Goal: Information Seeking & Learning: Learn about a topic

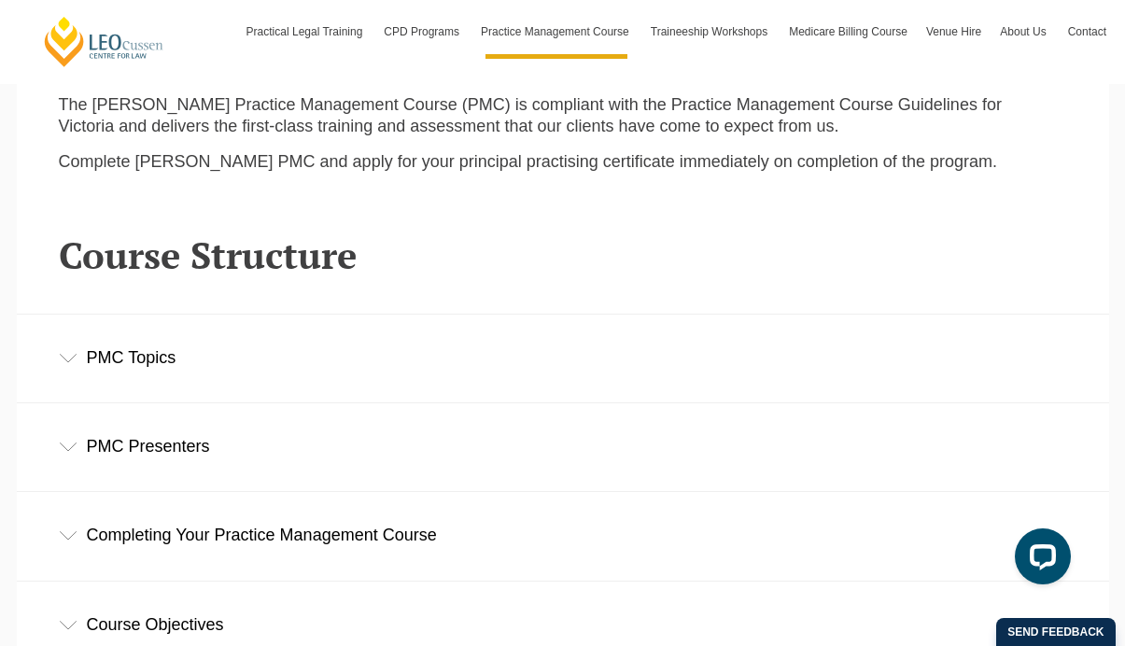
scroll to position [2396, 0]
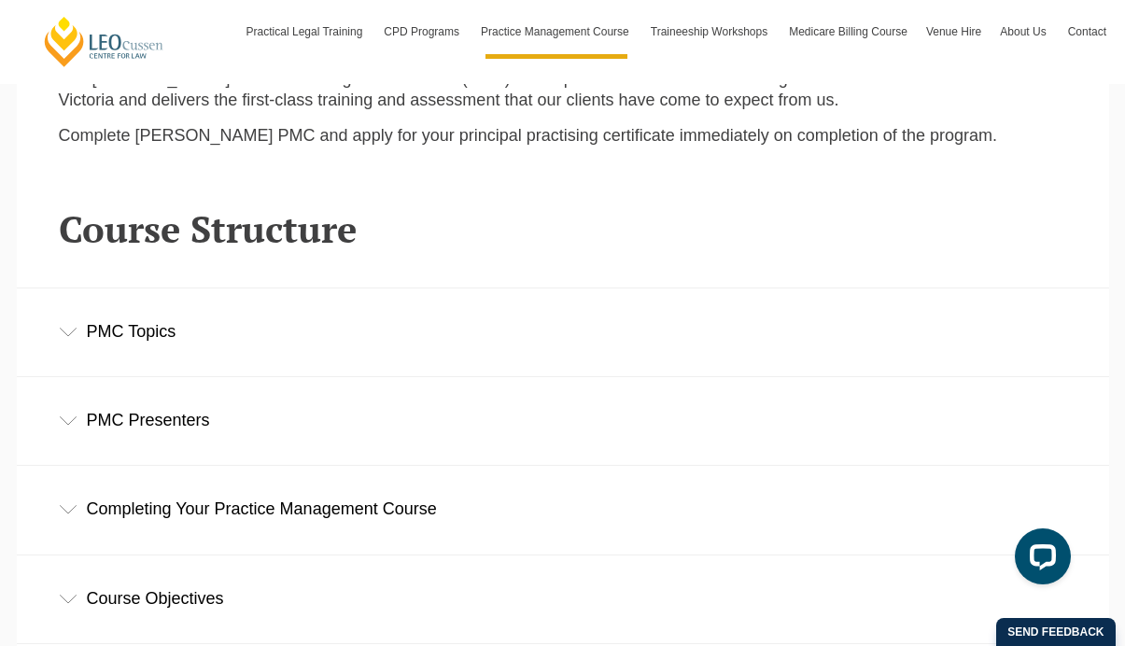
click at [195, 288] on div "PMC Topics" at bounding box center [563, 331] width 1092 height 87
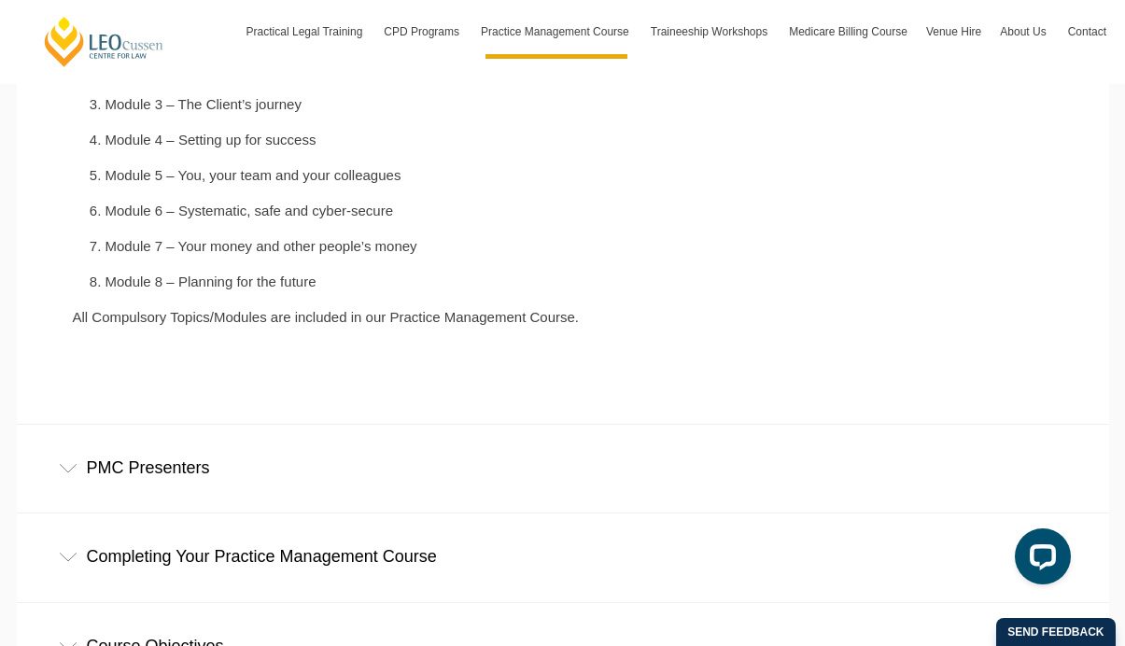
scroll to position [2839, 0]
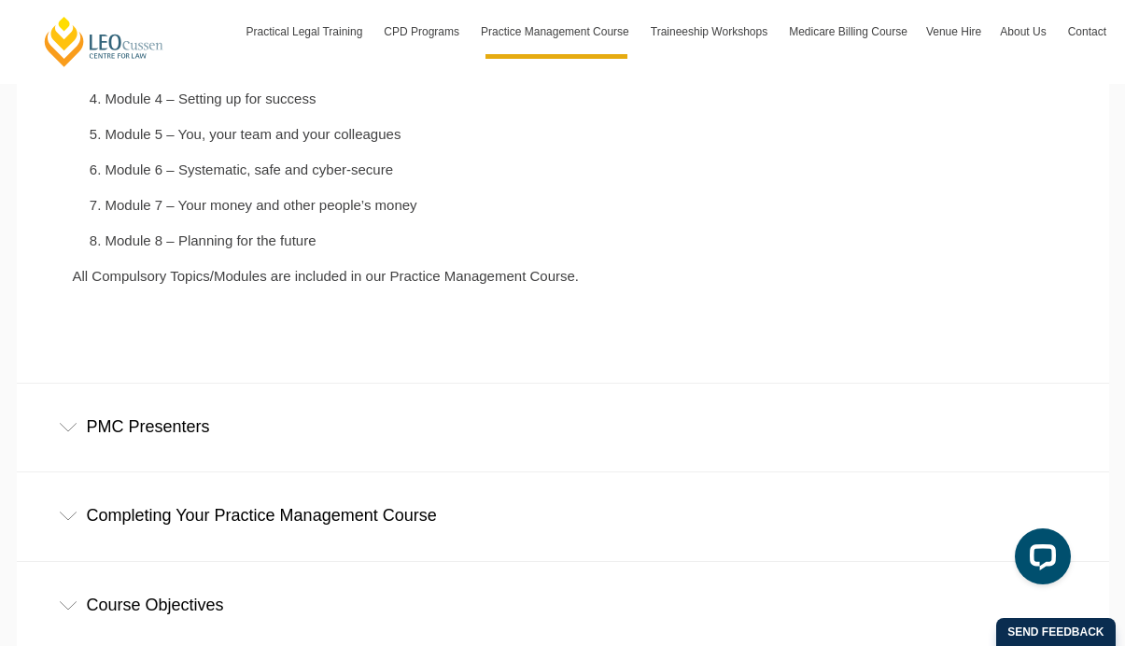
click at [183, 384] on div "PMC Presenters" at bounding box center [563, 427] width 1092 height 87
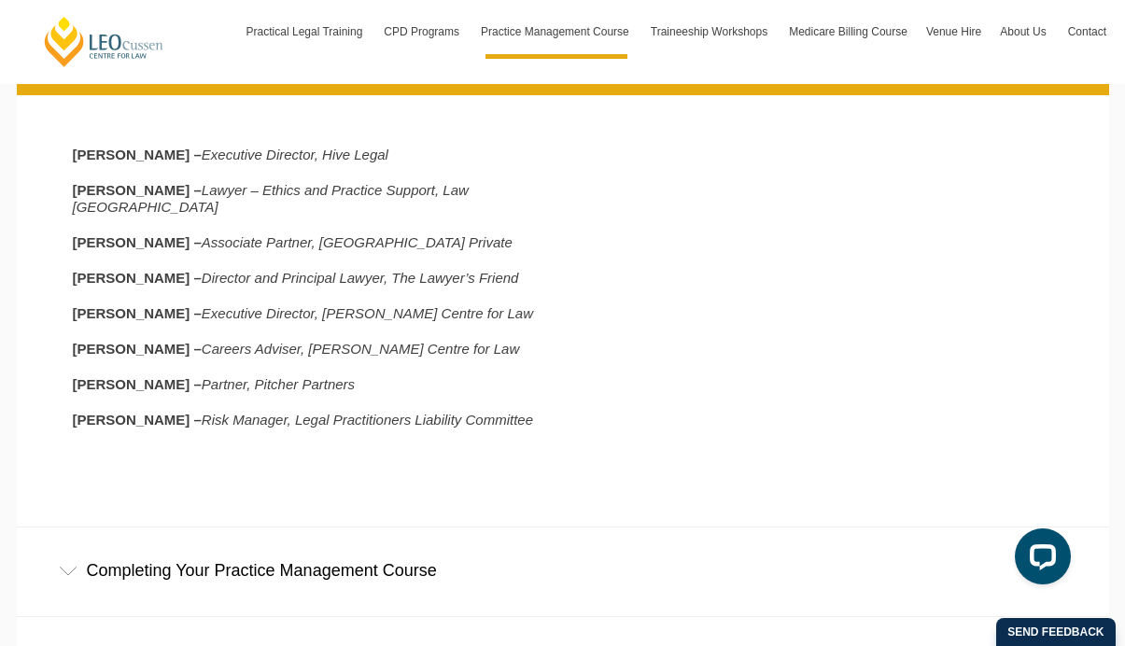
scroll to position [3216, 0]
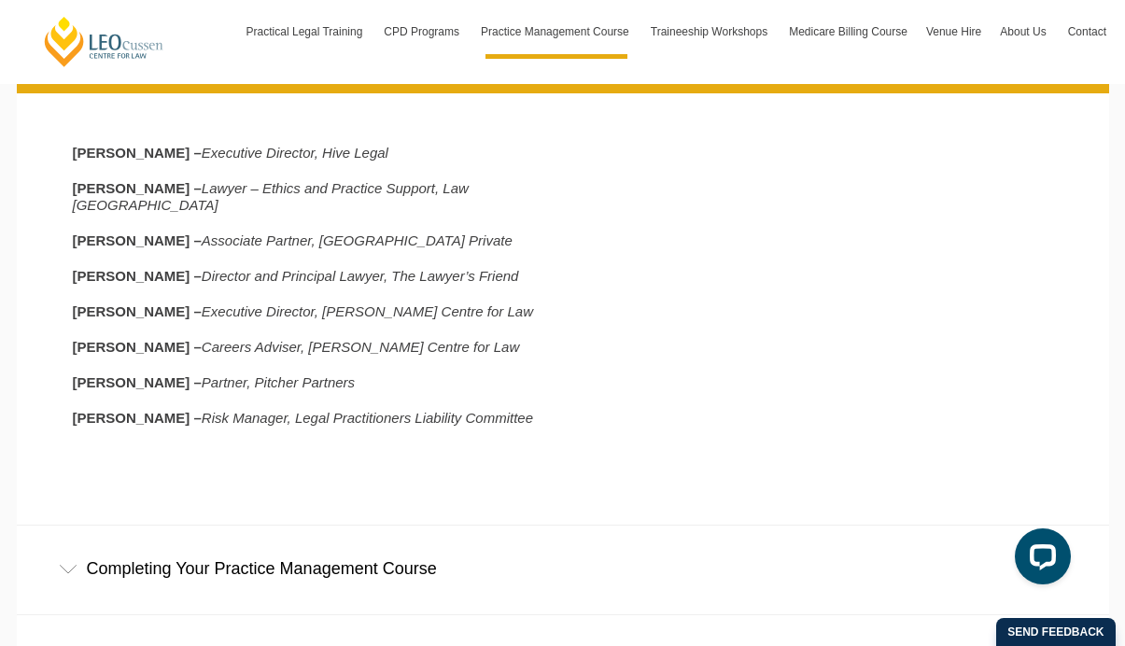
click at [291, 526] on div "Completing Your Practice Management Course" at bounding box center [563, 569] width 1092 height 87
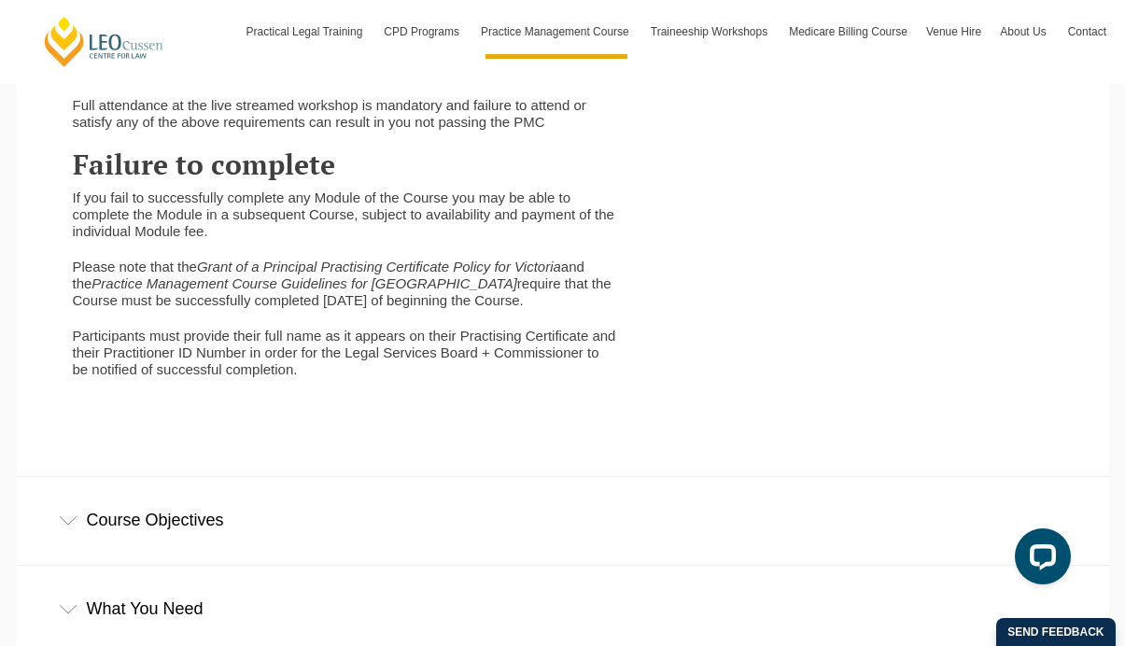
scroll to position [4259, 0]
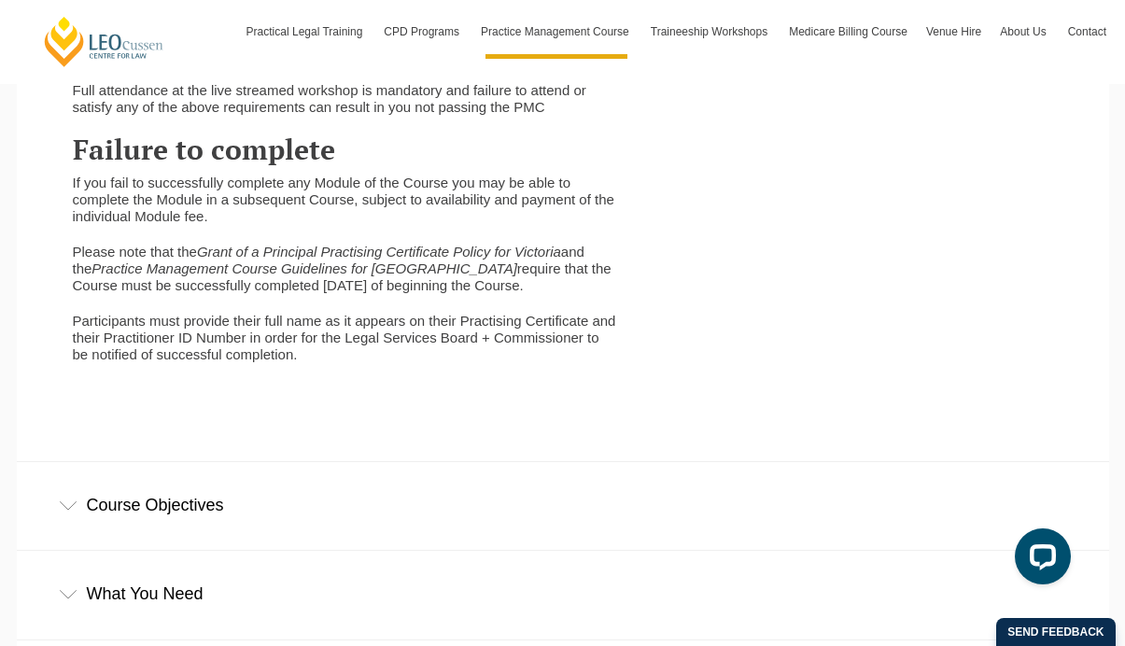
click at [272, 462] on div "Course Objectives" at bounding box center [563, 505] width 1092 height 87
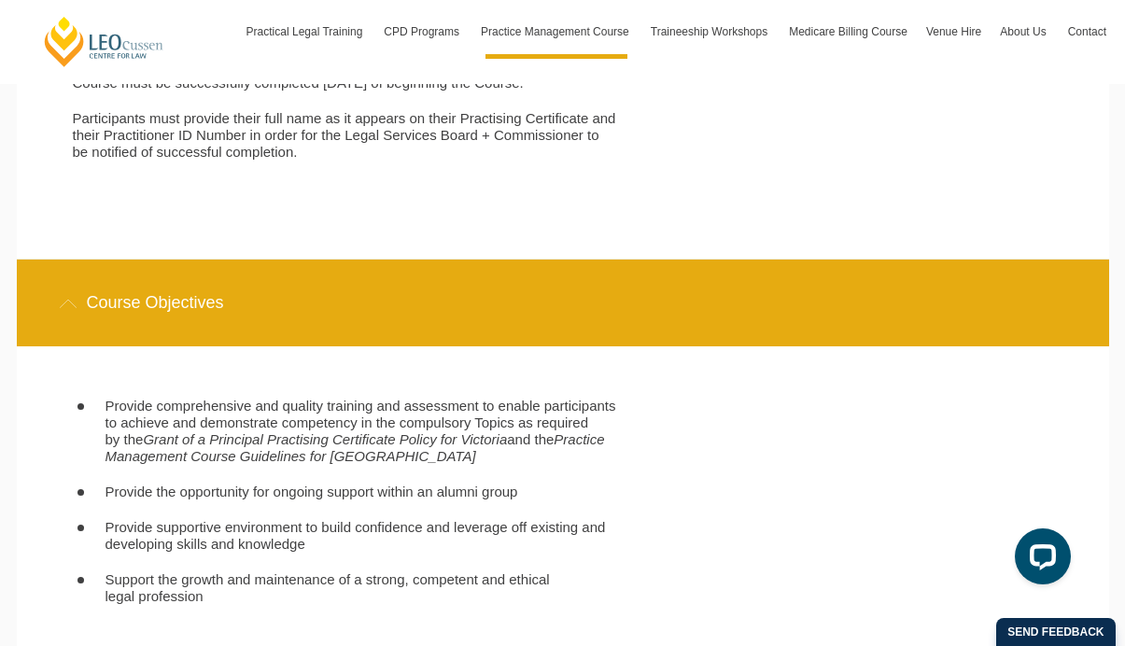
scroll to position [4631, 0]
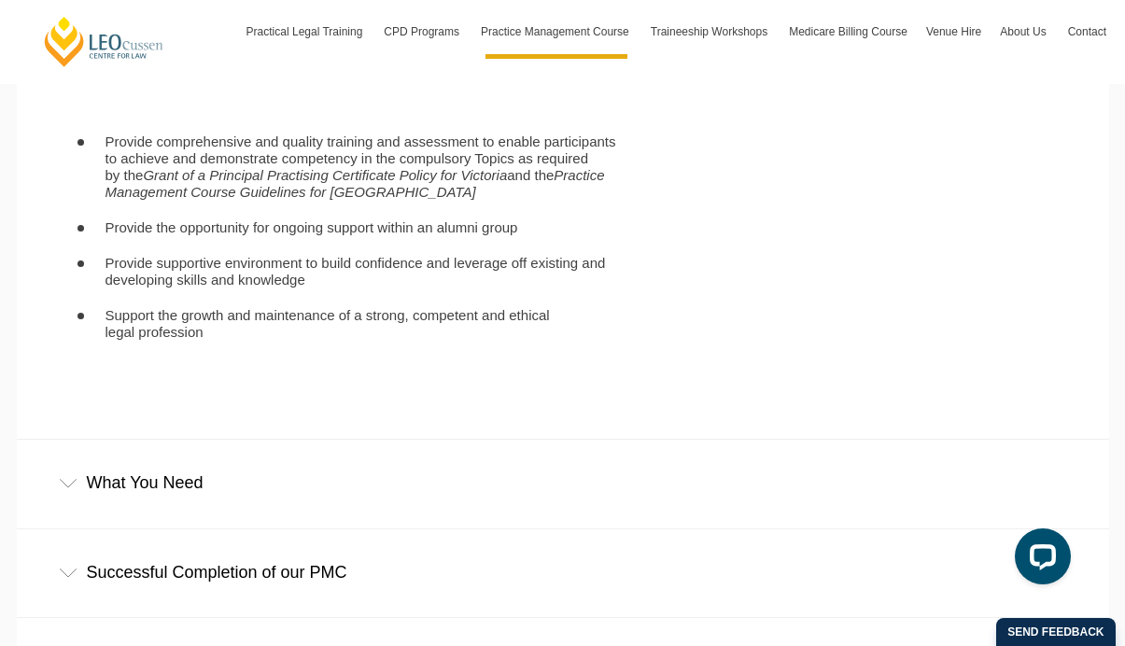
click at [229, 440] on div "What You Need" at bounding box center [563, 483] width 1092 height 87
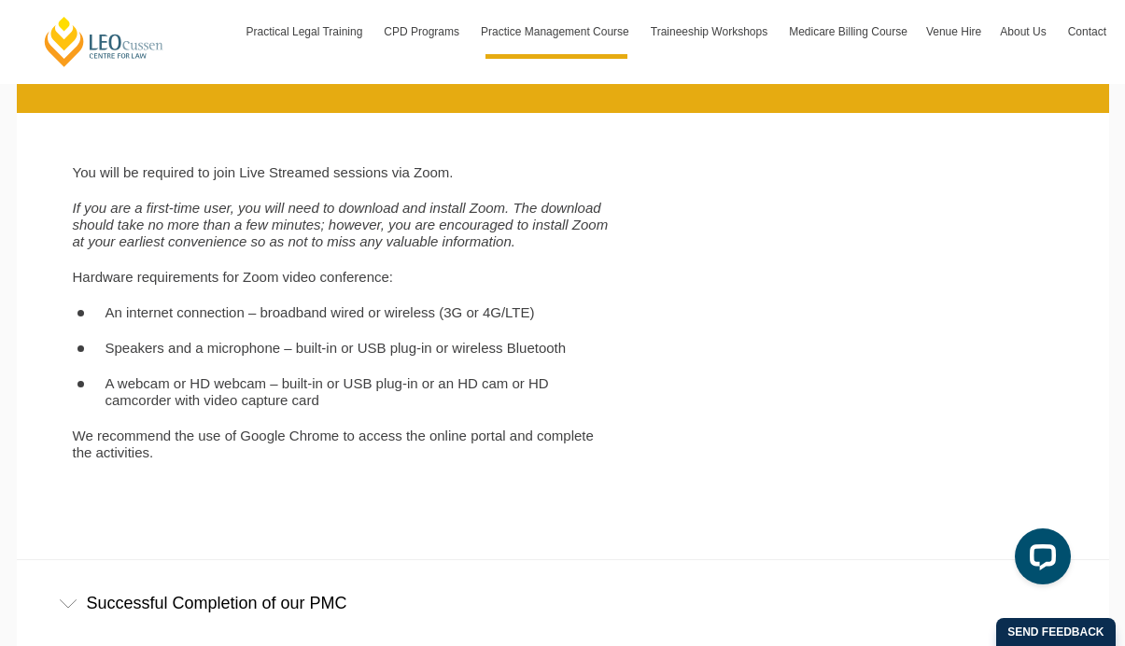
scroll to position [5291, 0]
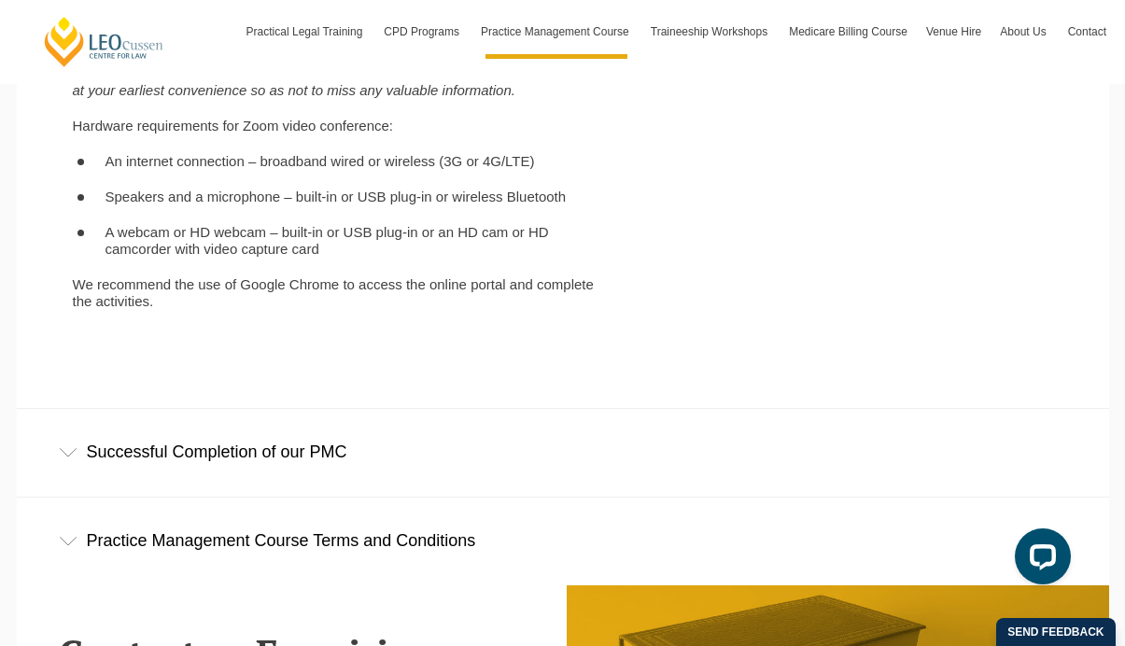
click at [401, 415] on div "Successful Completion of our PMC" at bounding box center [563, 452] width 1092 height 87
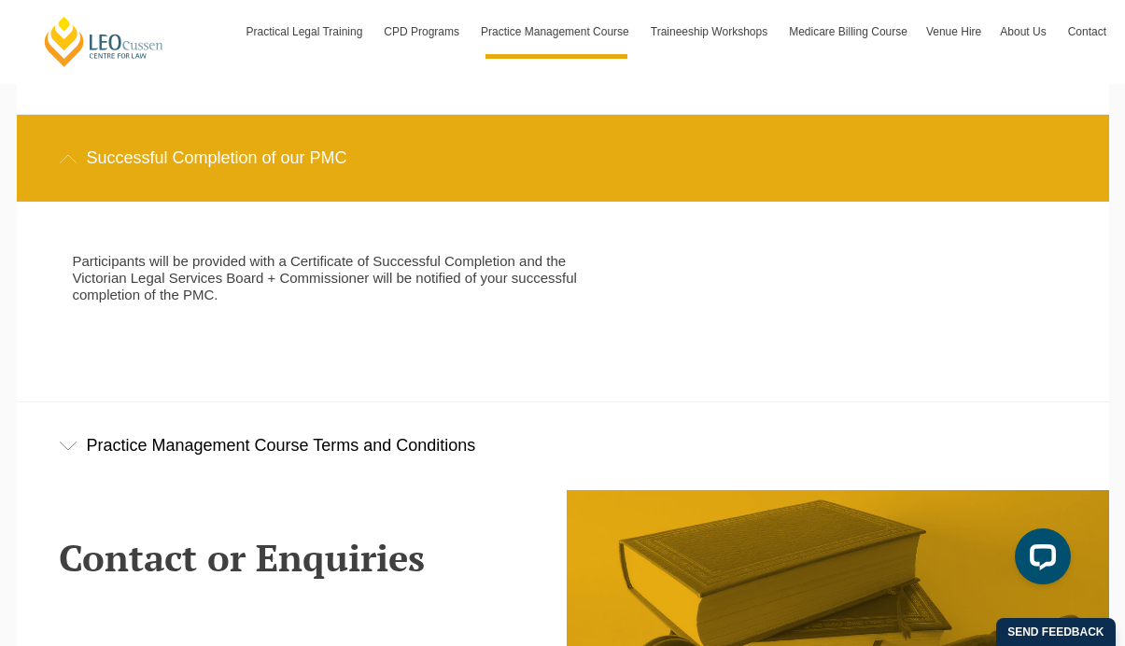
scroll to position [5569, 0]
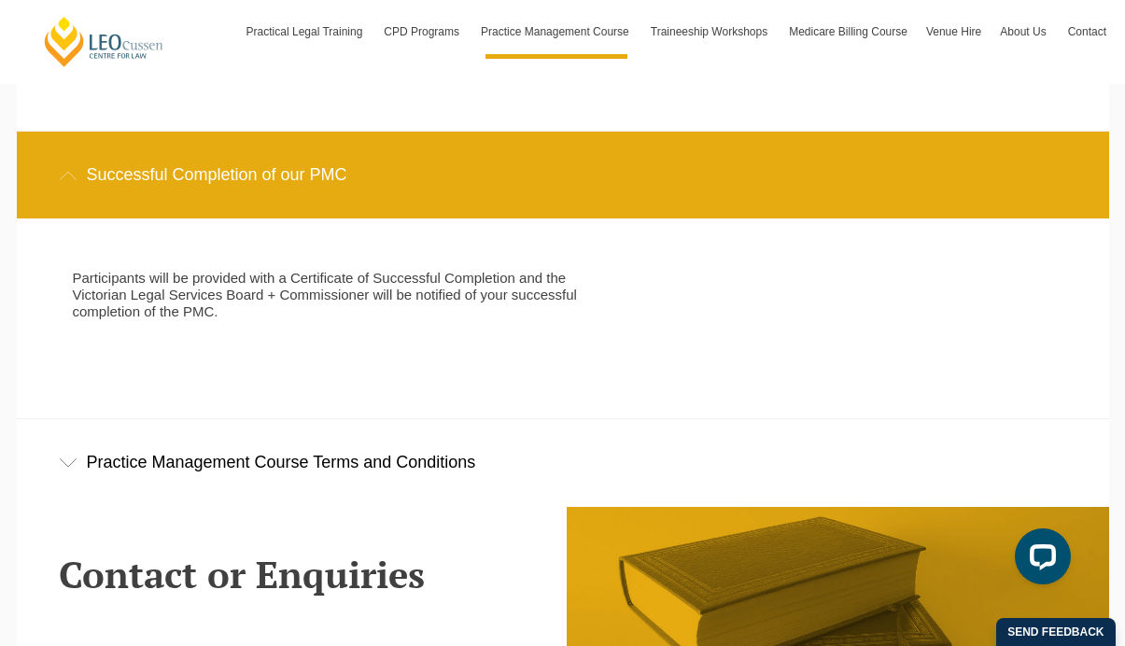
click at [398, 419] on div "Practice Management Course Terms and Conditions" at bounding box center [563, 462] width 1092 height 87
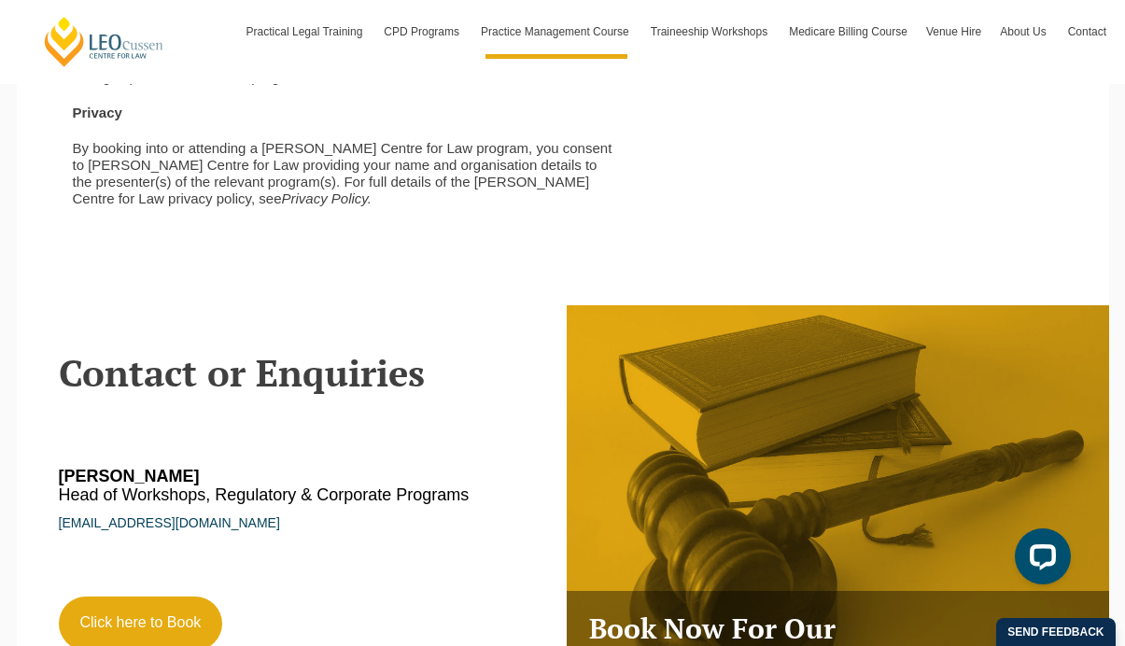
scroll to position [7198, 0]
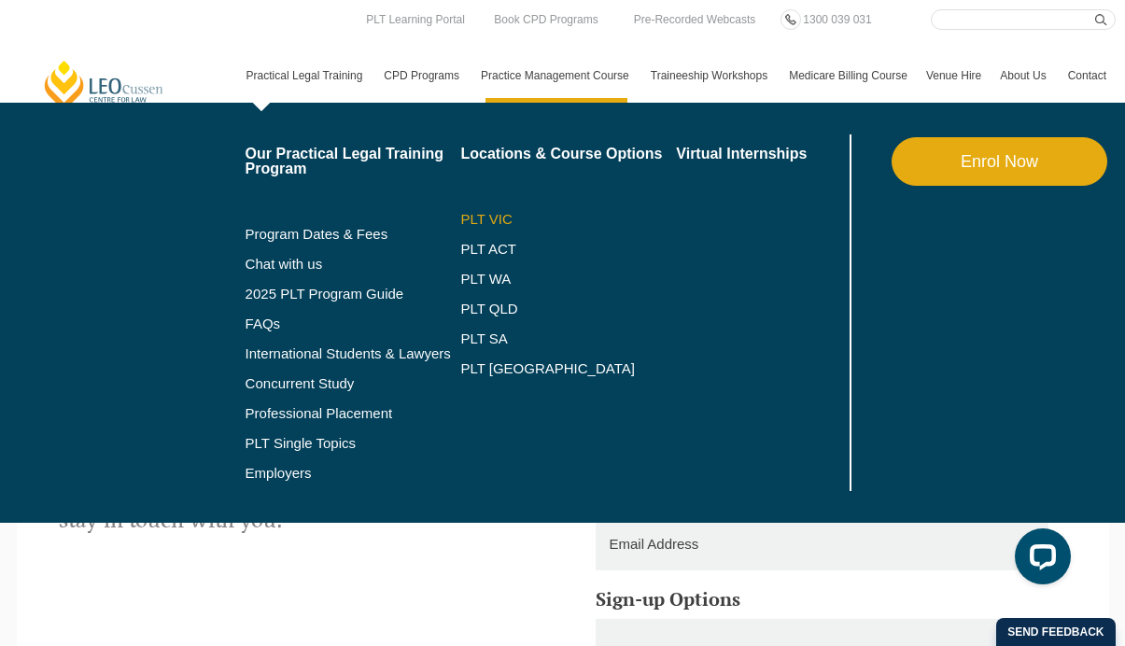
click at [471, 218] on link "PLT VIC" at bounding box center [568, 219] width 216 height 15
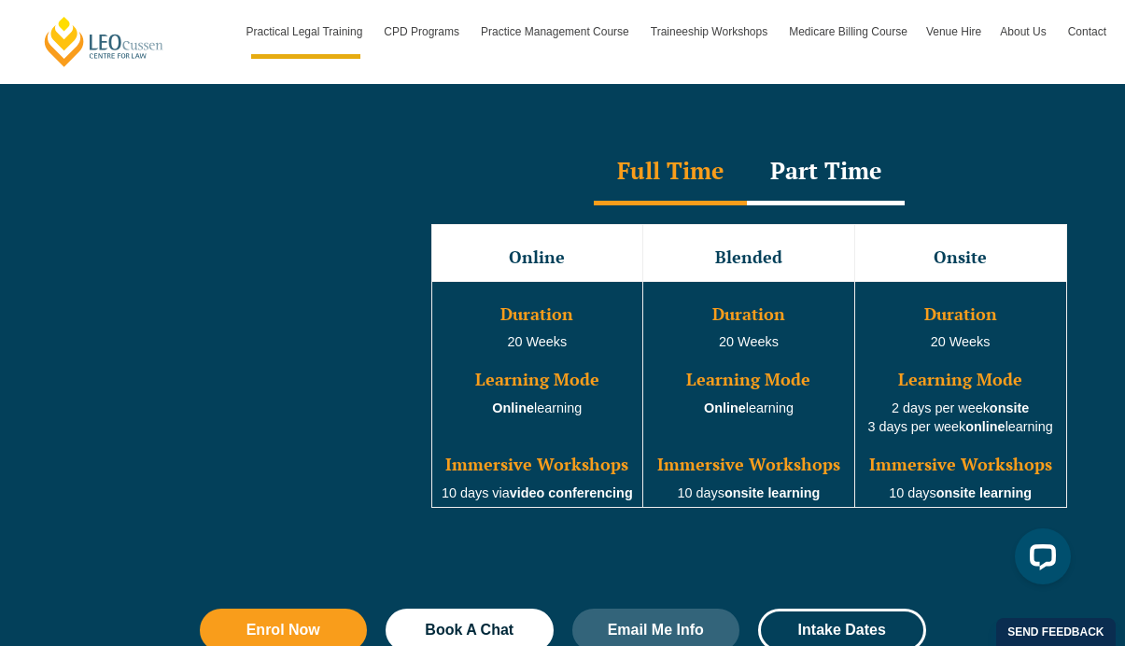
scroll to position [1741, 0]
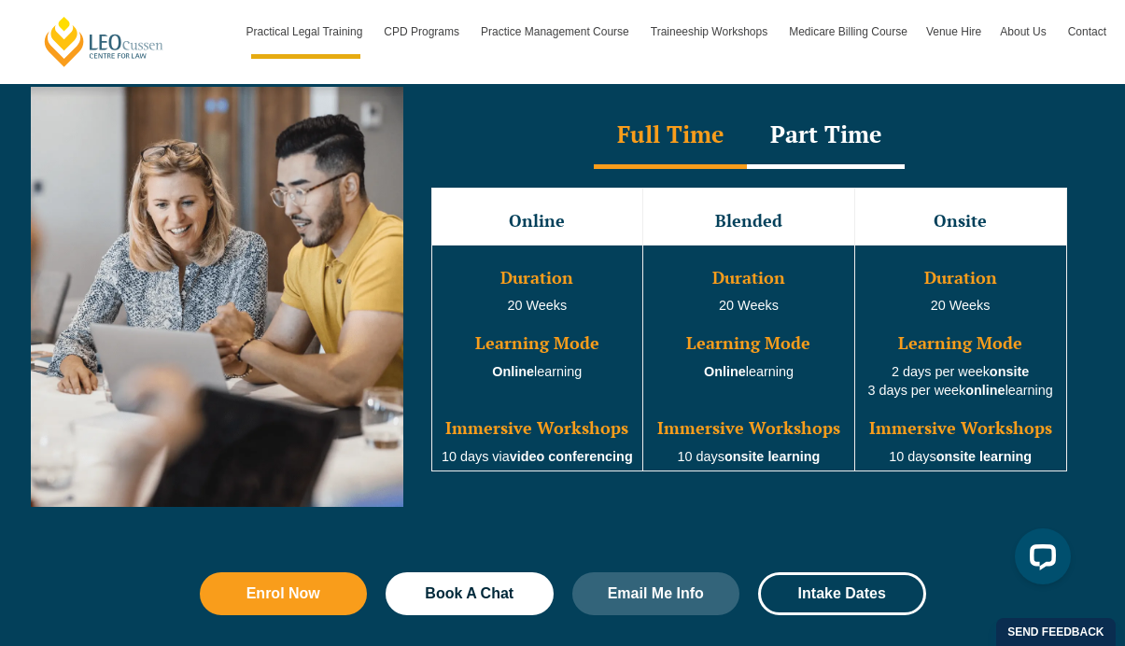
click at [808, 144] on div "Part Time" at bounding box center [826, 136] width 158 height 65
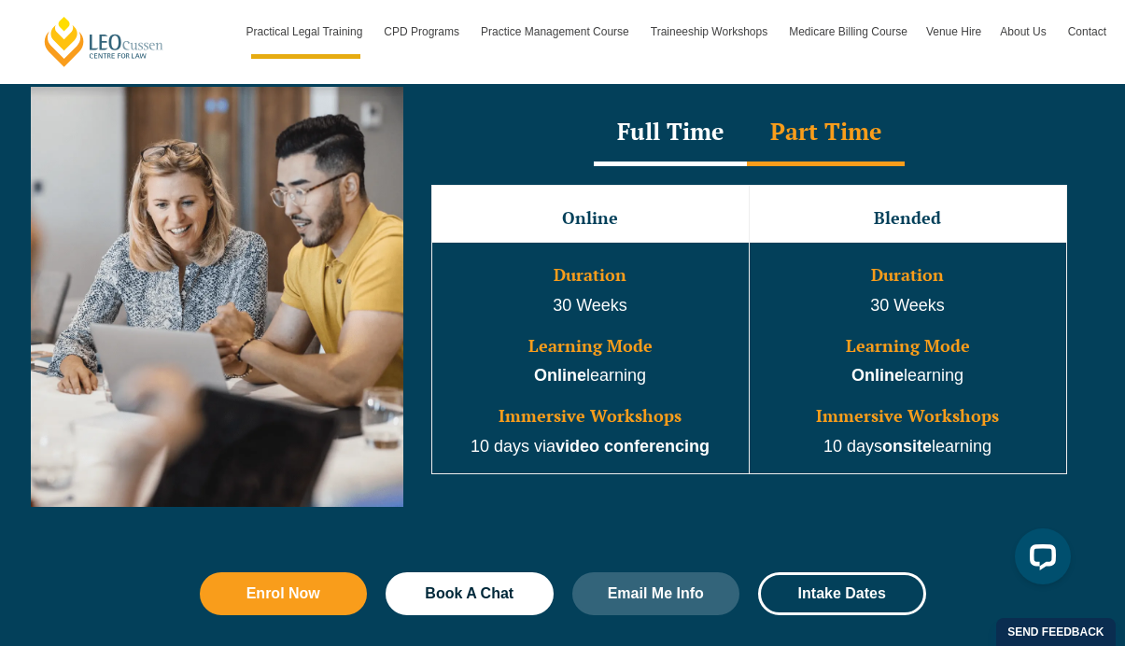
click at [697, 139] on div "Full Time" at bounding box center [670, 133] width 153 height 65
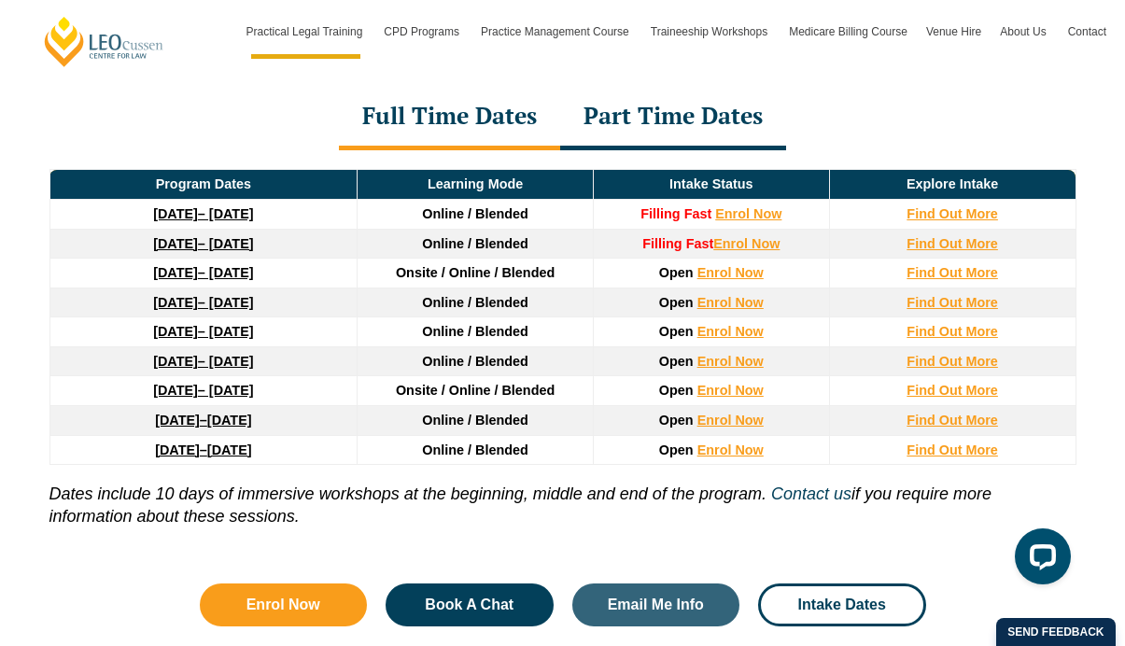
scroll to position [2593, 0]
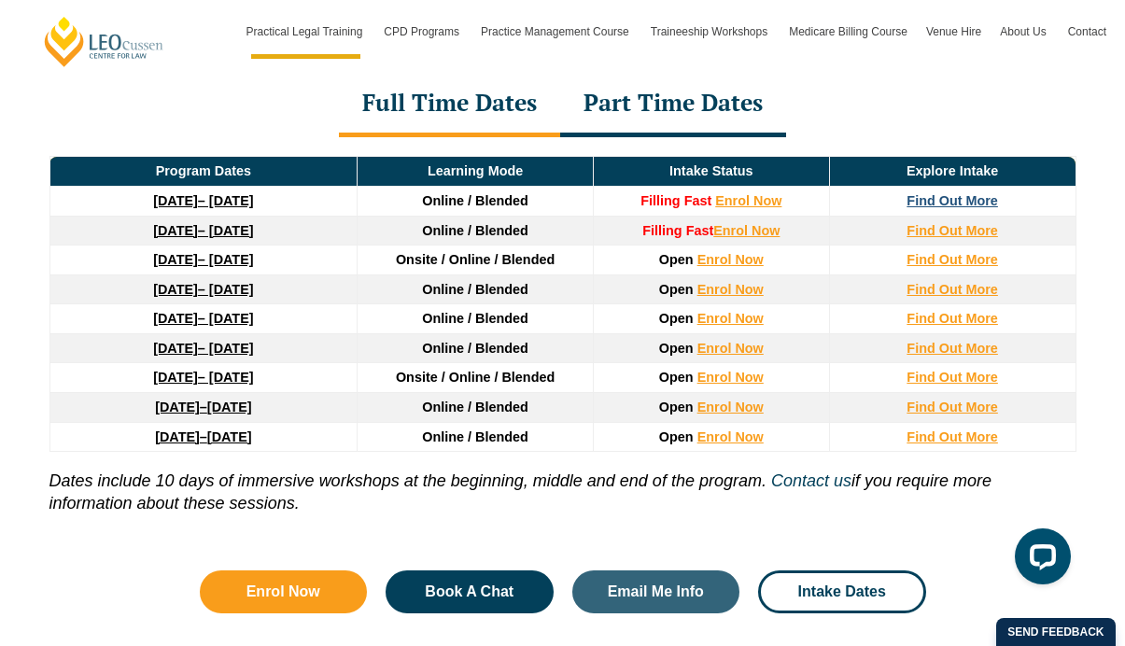
click at [952, 205] on strong "Find Out More" at bounding box center [951, 200] width 91 height 15
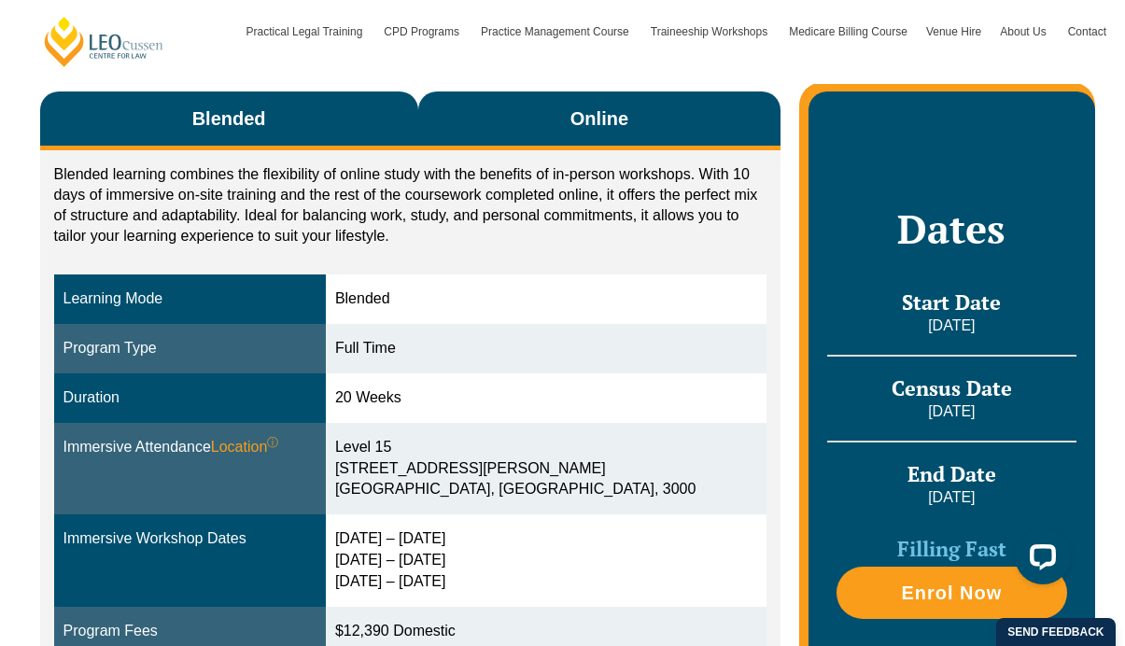
click at [630, 116] on button "Online" at bounding box center [599, 120] width 363 height 59
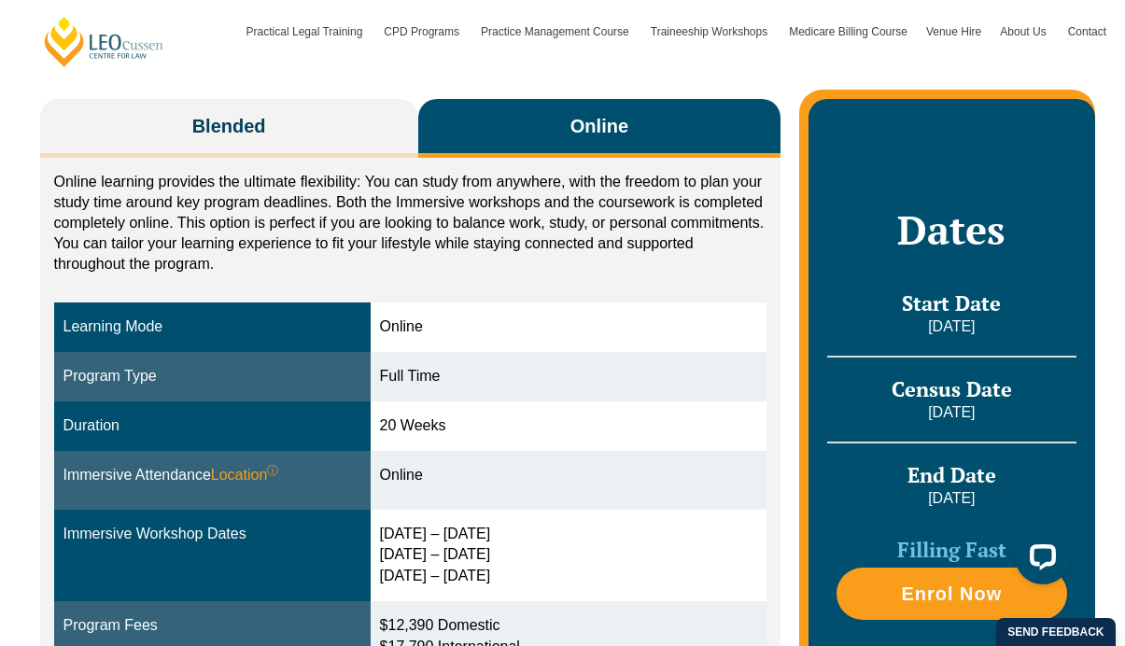
scroll to position [313, 0]
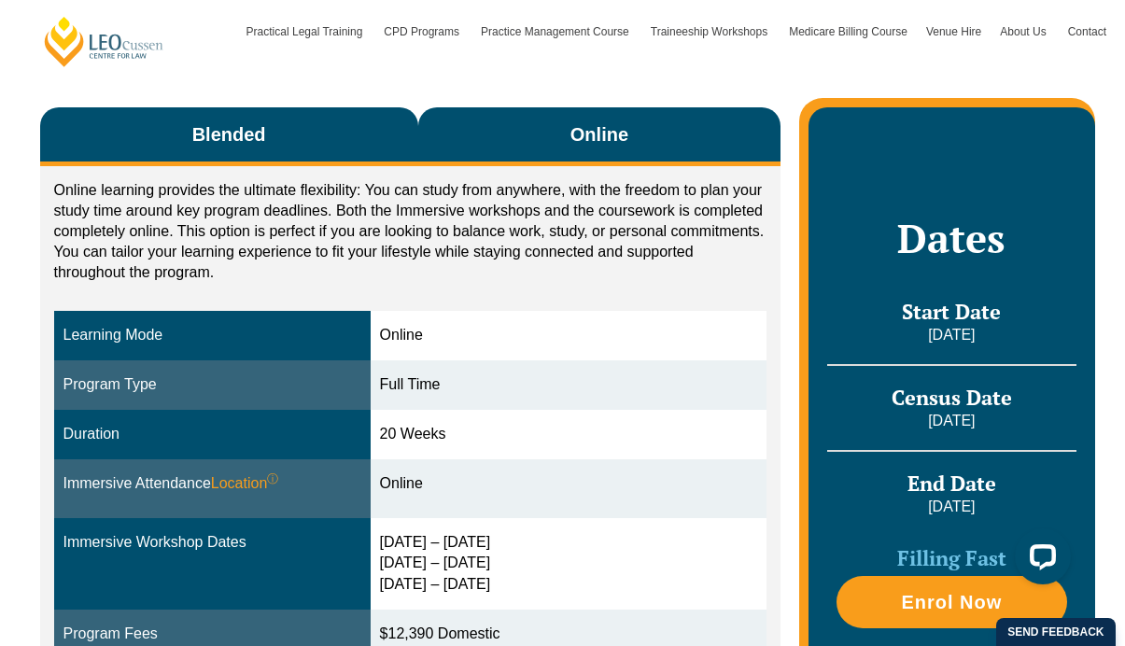
click at [319, 130] on button "Blended" at bounding box center [229, 136] width 378 height 59
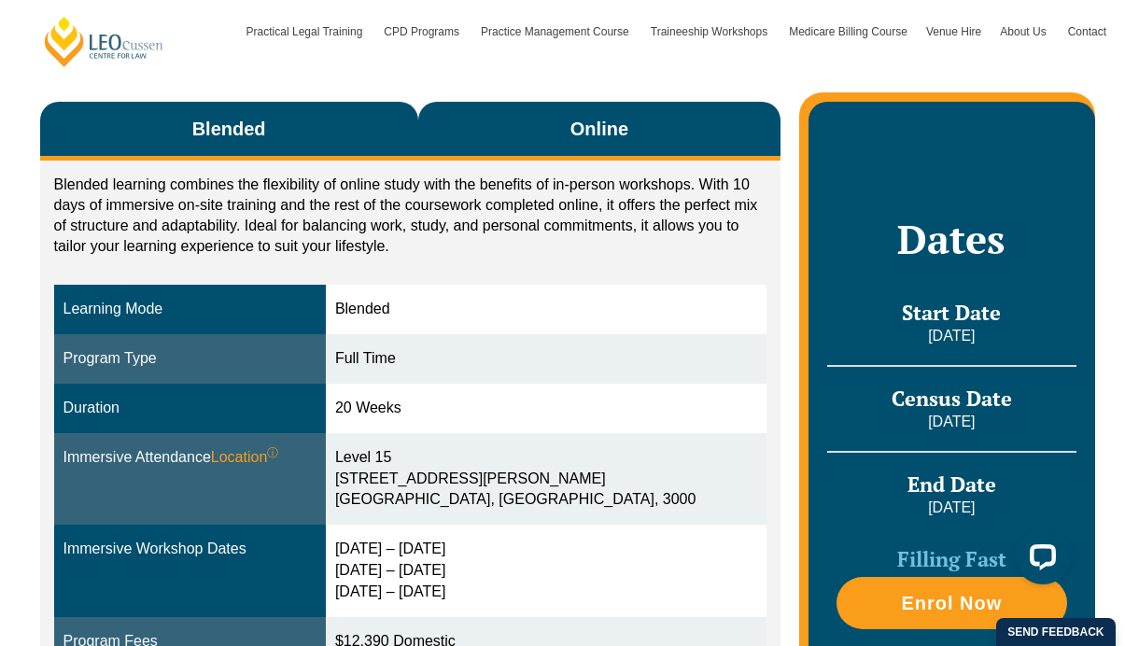
click at [486, 133] on button "Online" at bounding box center [599, 131] width 363 height 59
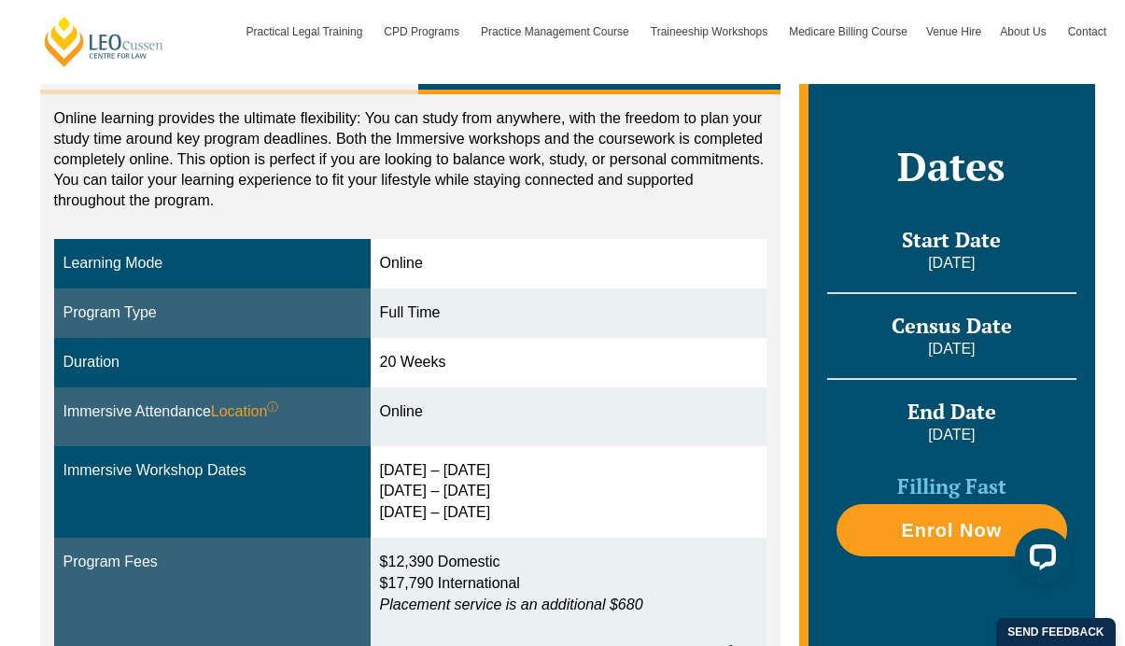
scroll to position [622, 0]
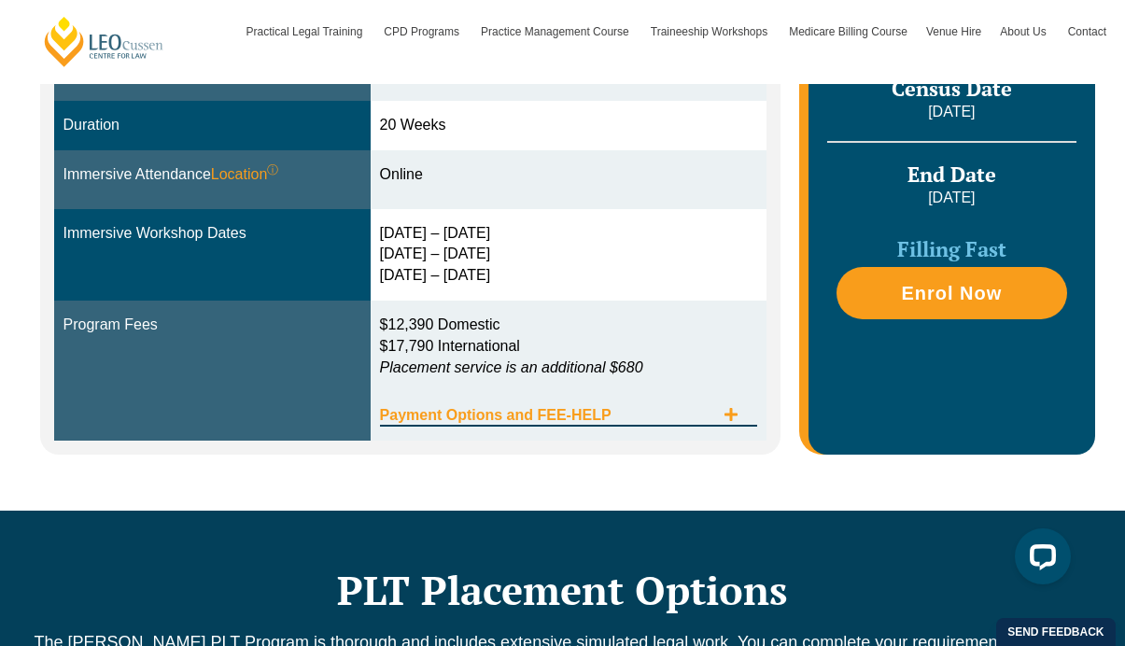
click at [732, 419] on icon "Tabs. Open items with Enter or Space, close with Escape and navigate using the …" at bounding box center [730, 414] width 13 height 13
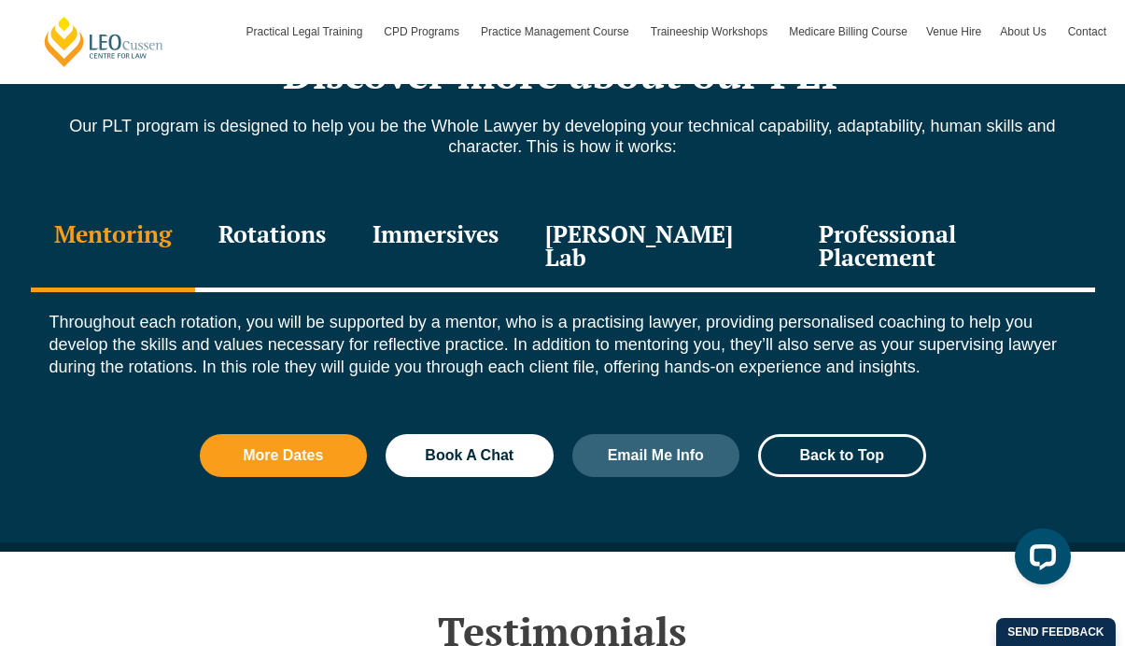
scroll to position [2662, 0]
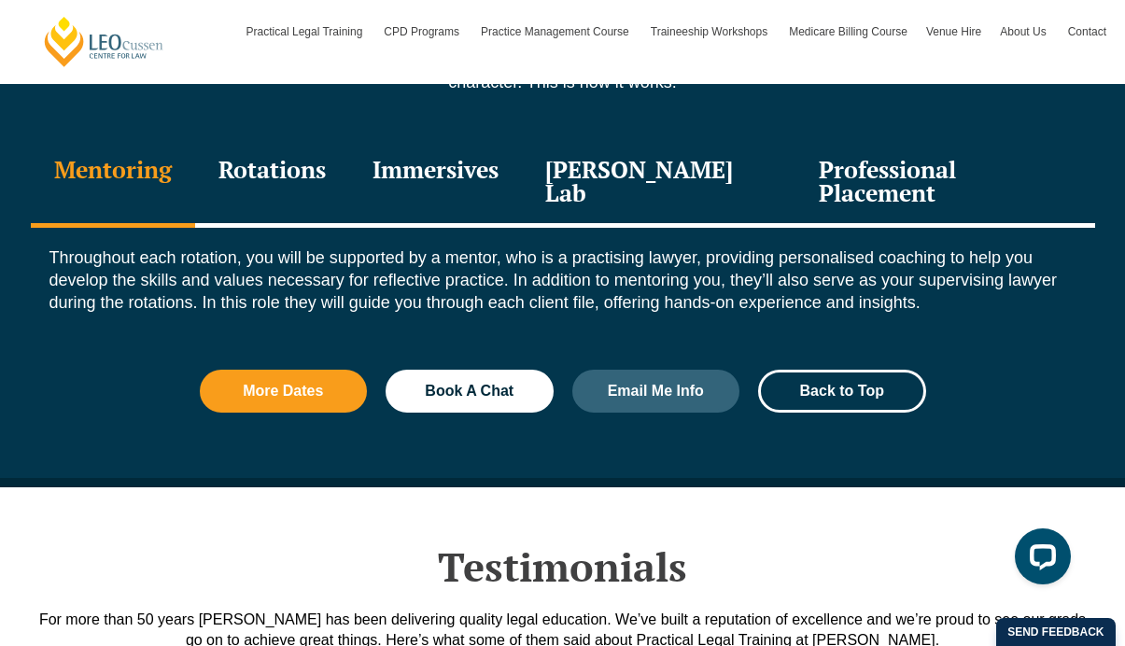
click at [306, 173] on div "Rotations" at bounding box center [272, 183] width 154 height 89
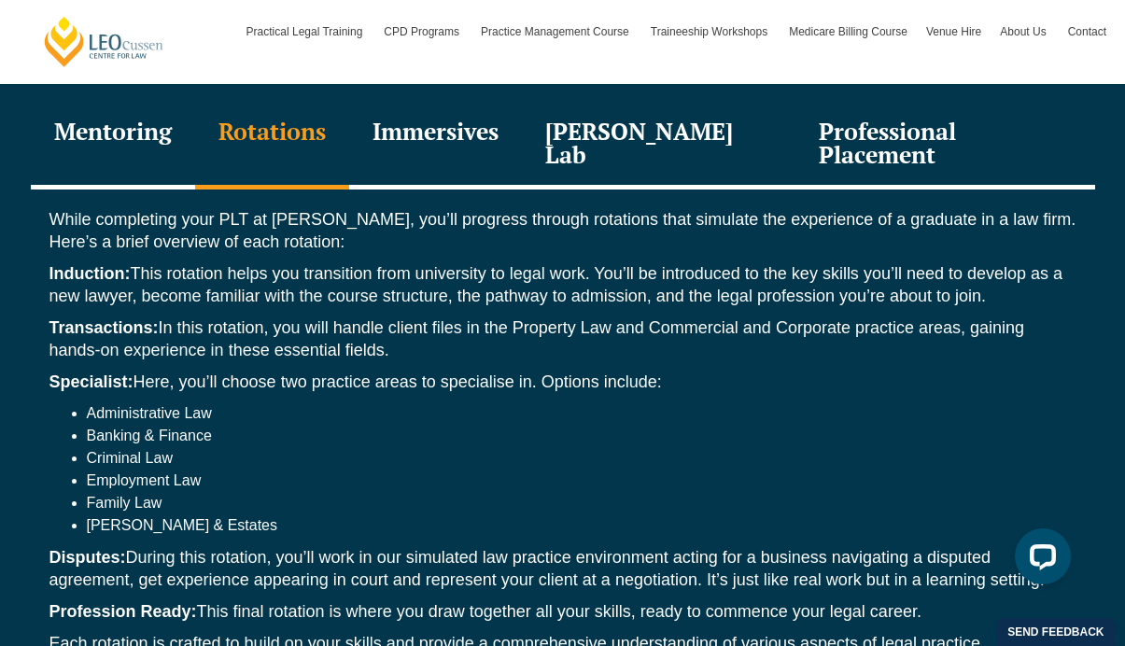
scroll to position [2711, 0]
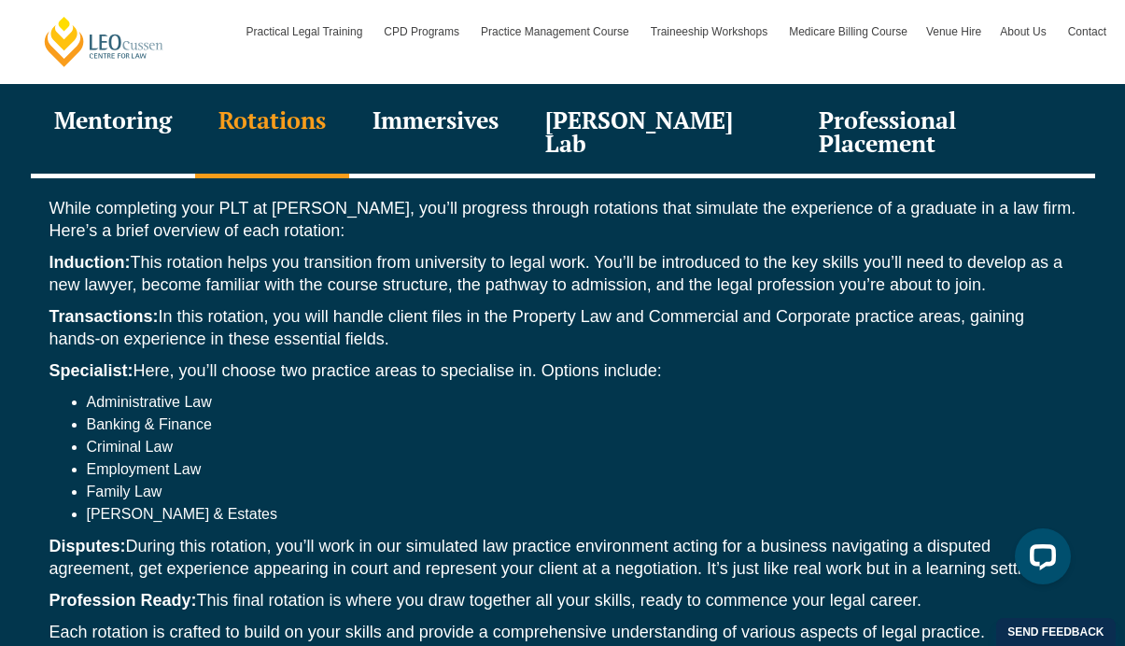
click at [445, 139] on div "Immersives" at bounding box center [435, 134] width 173 height 89
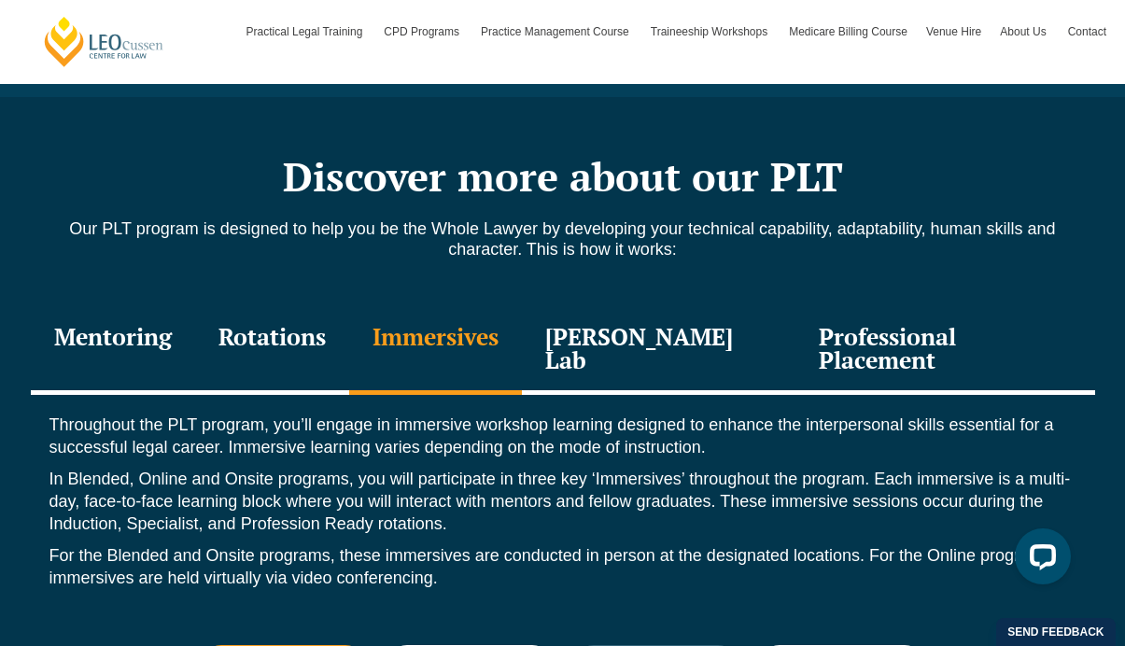
scroll to position [2419, 0]
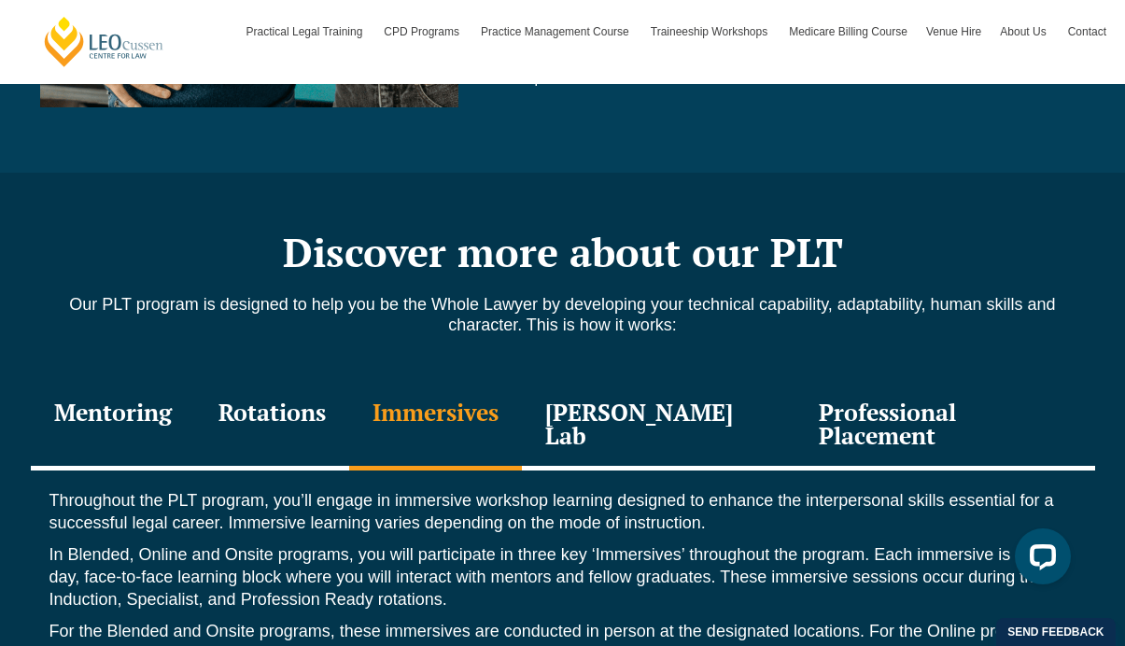
click at [340, 398] on div "Rotations" at bounding box center [272, 426] width 154 height 89
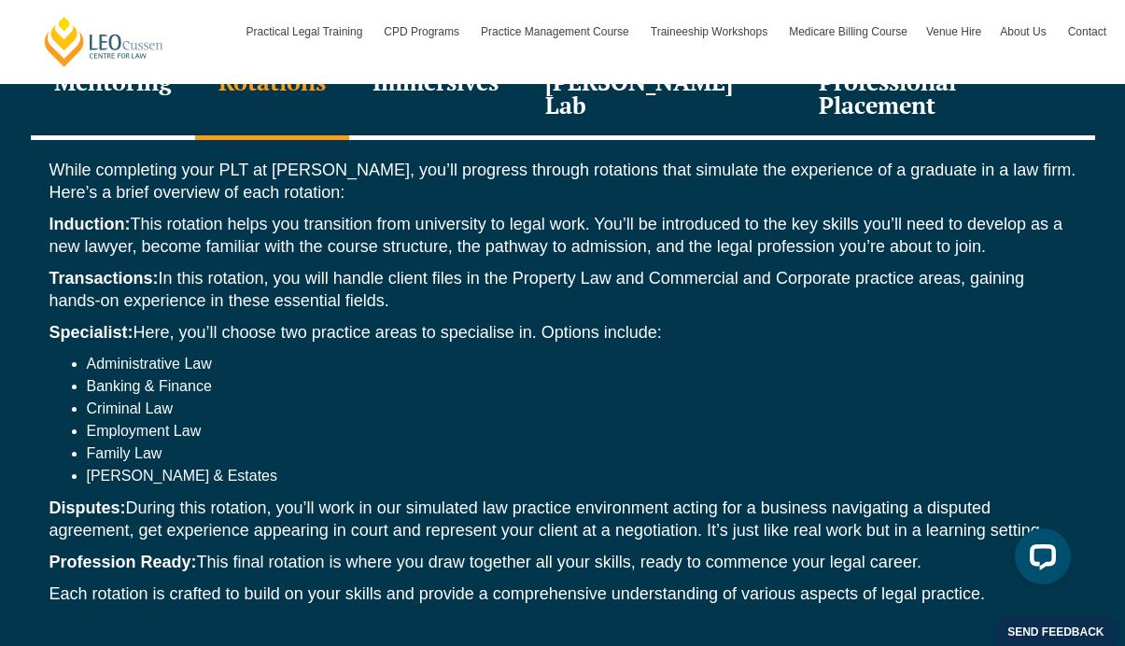
scroll to position [2781, 0]
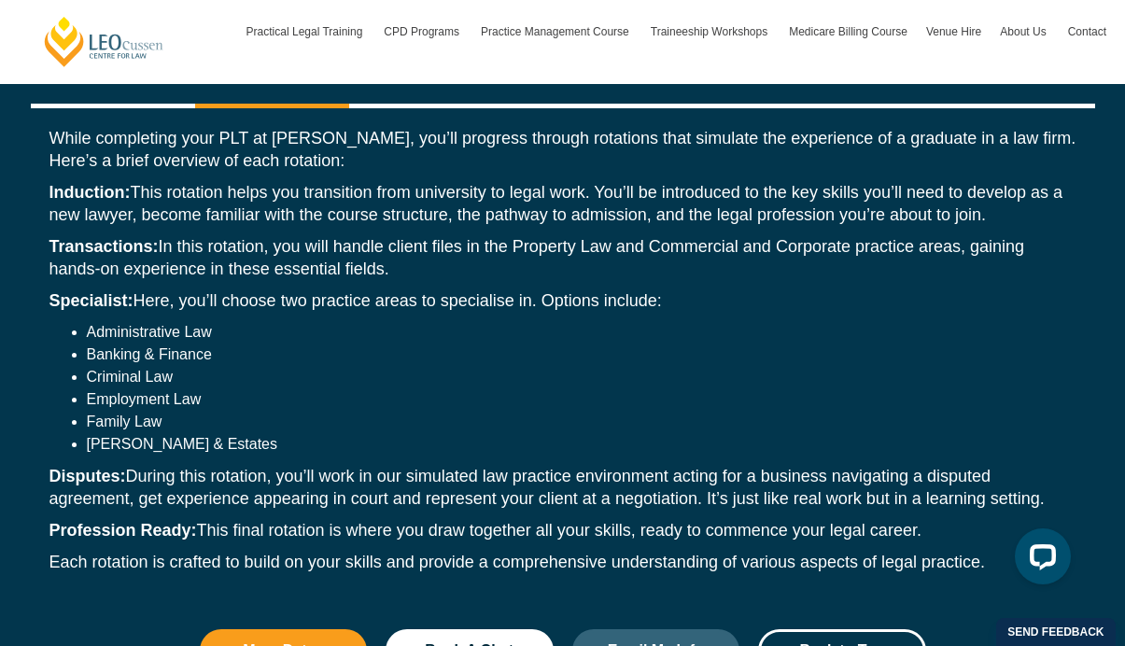
click at [185, 344] on li "Banking & Finance" at bounding box center [582, 355] width 990 height 22
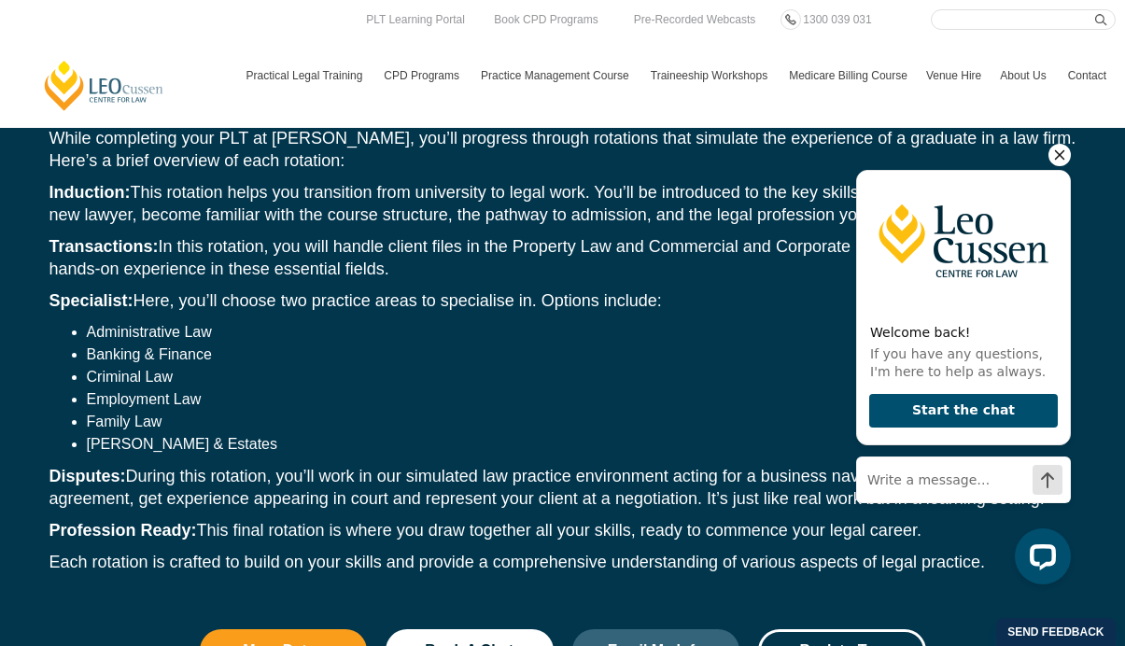
click at [1058, 151] on icon "Hide greeting" at bounding box center [1059, 155] width 22 height 22
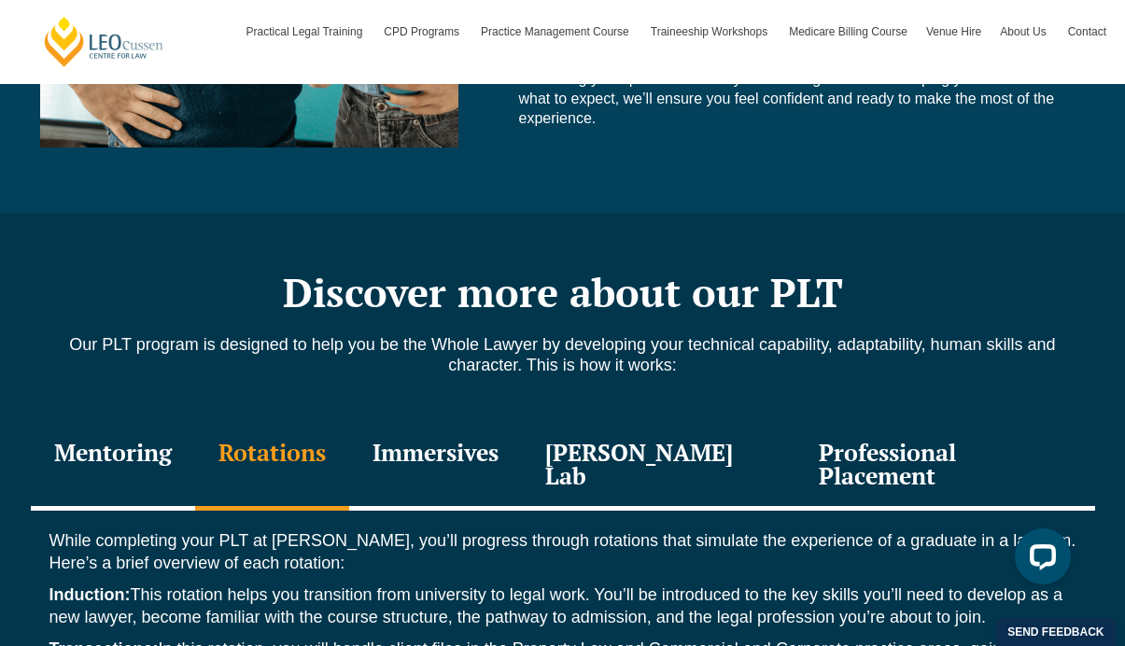
scroll to position [2383, 0]
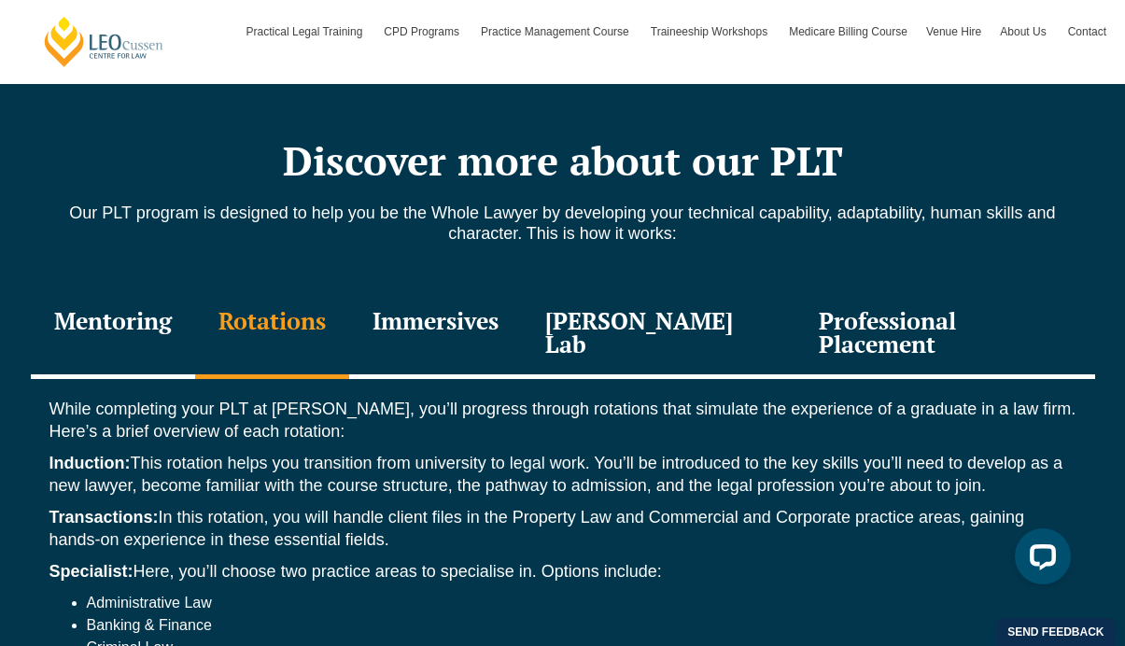
click at [470, 313] on div "Immersives" at bounding box center [435, 334] width 173 height 89
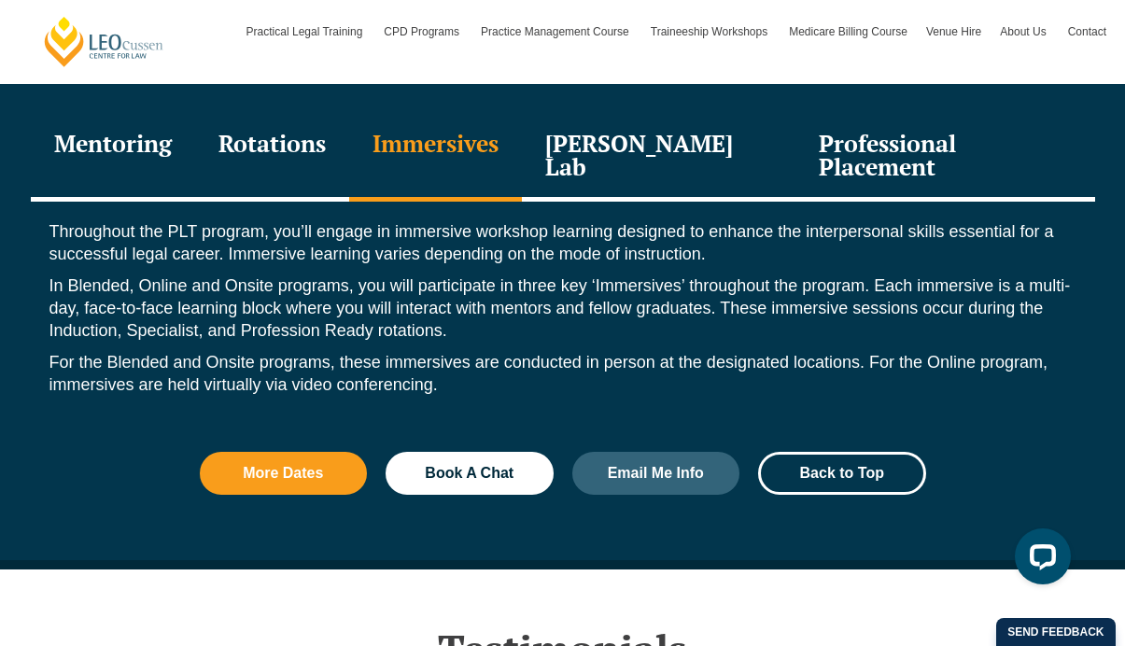
scroll to position [2691, 0]
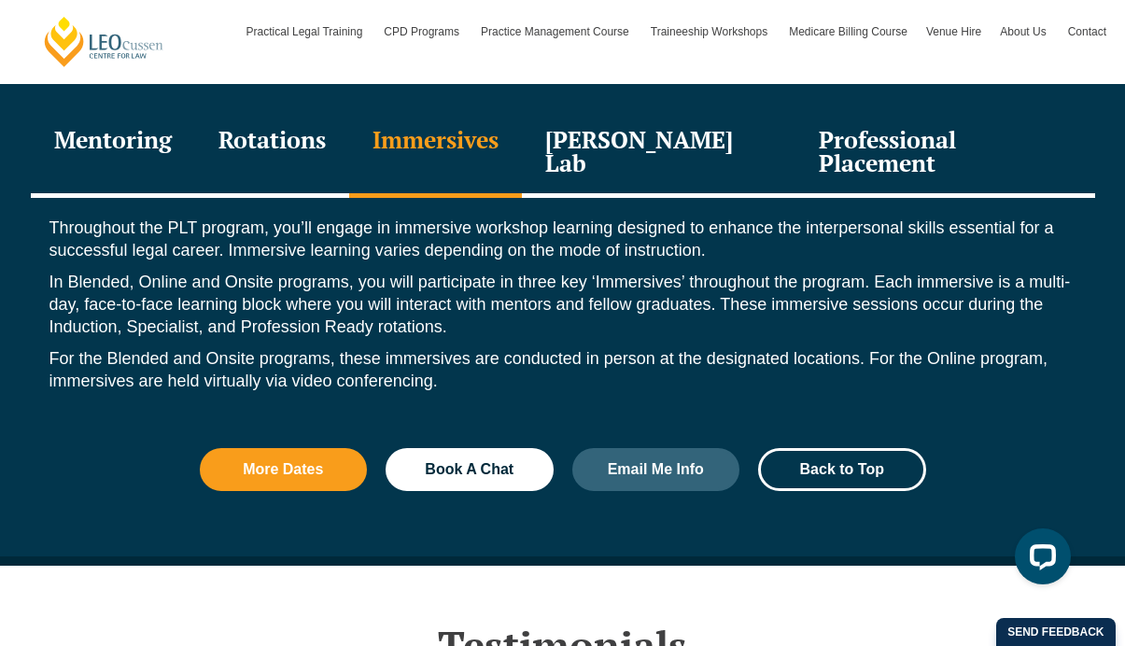
click at [606, 158] on div "Leo Justice Lab" at bounding box center [659, 153] width 274 height 89
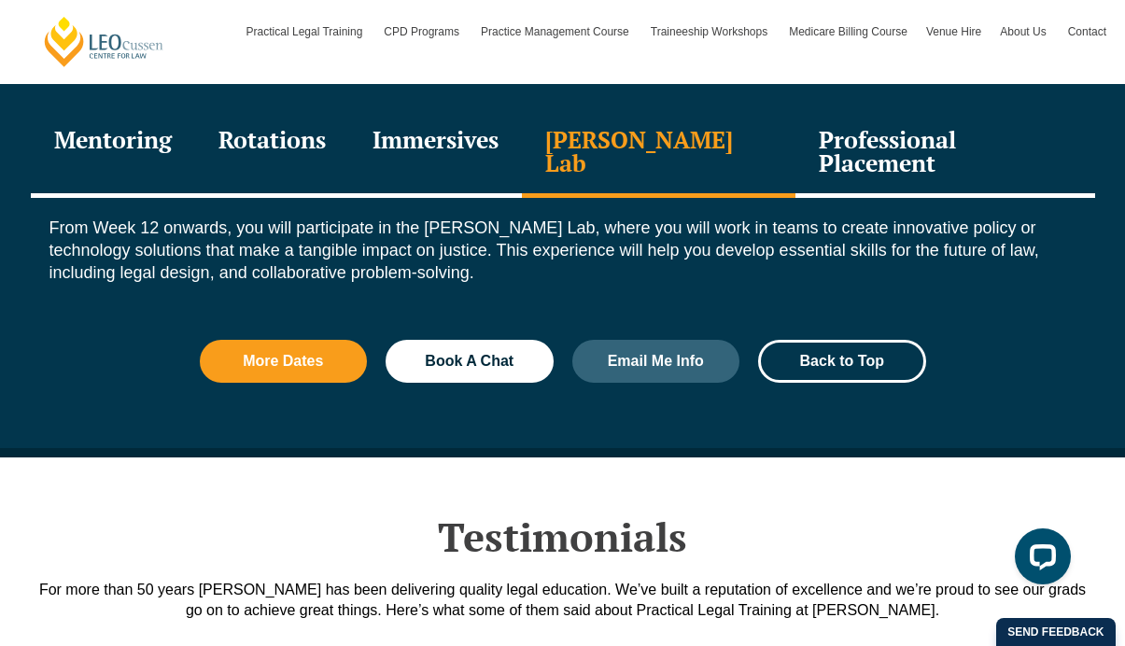
scroll to position [2713, 0]
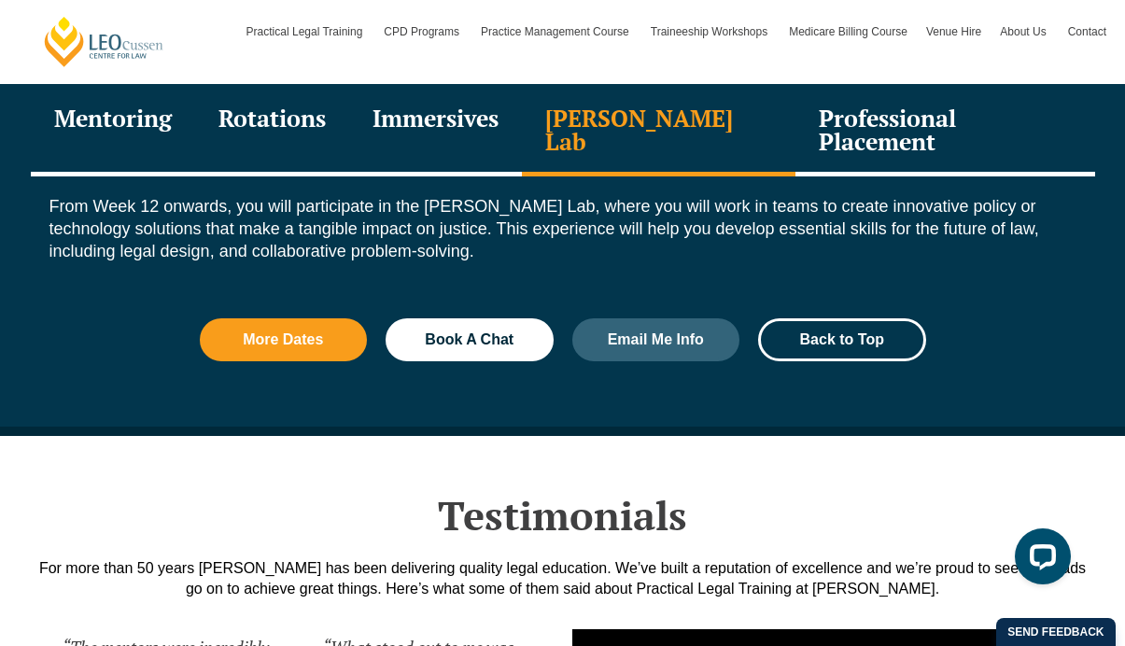
click at [859, 134] on div "Professional Placement" at bounding box center [944, 132] width 299 height 89
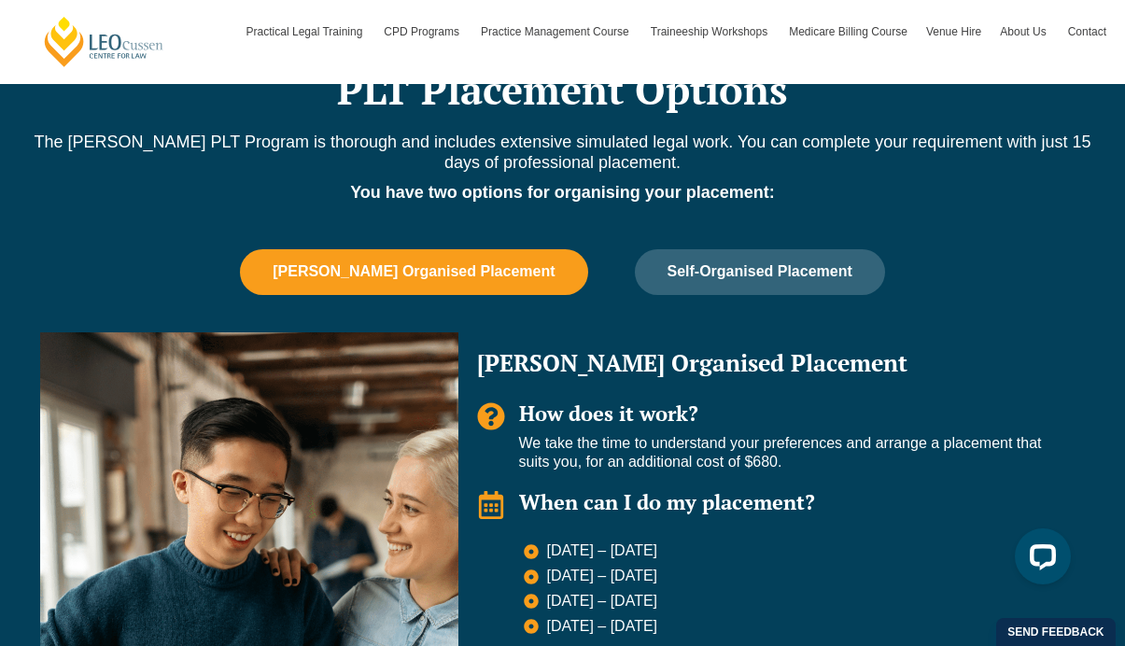
scroll to position [1622, 0]
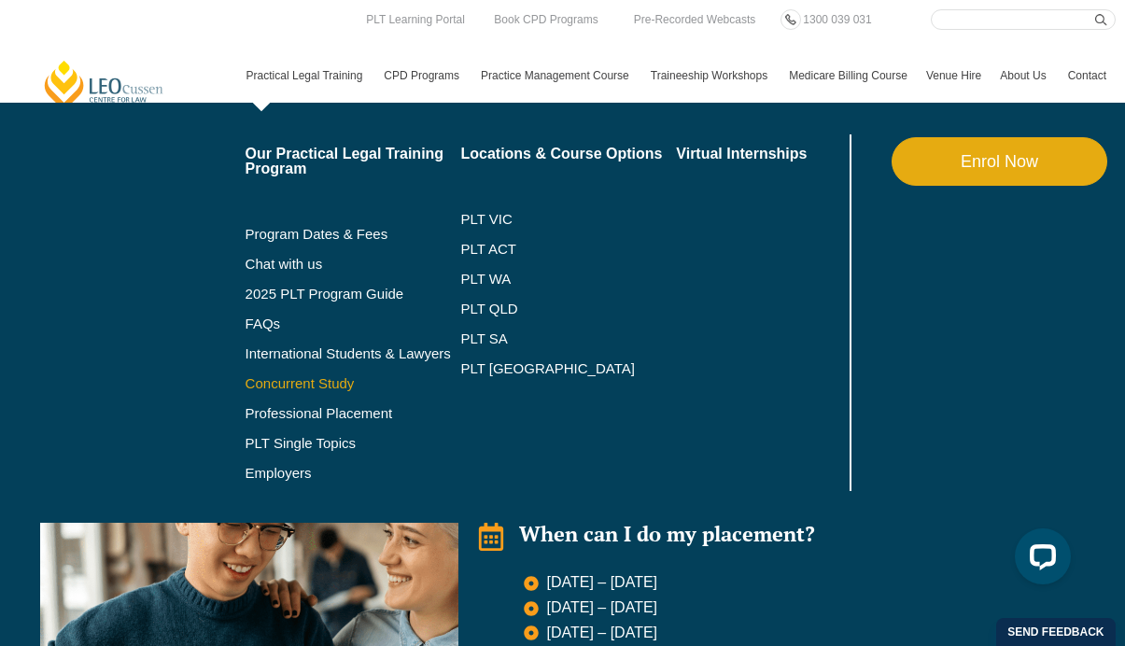
click at [317, 380] on link "Concurrent Study" at bounding box center [354, 383] width 216 height 15
